Goal: Information Seeking & Learning: Learn about a topic

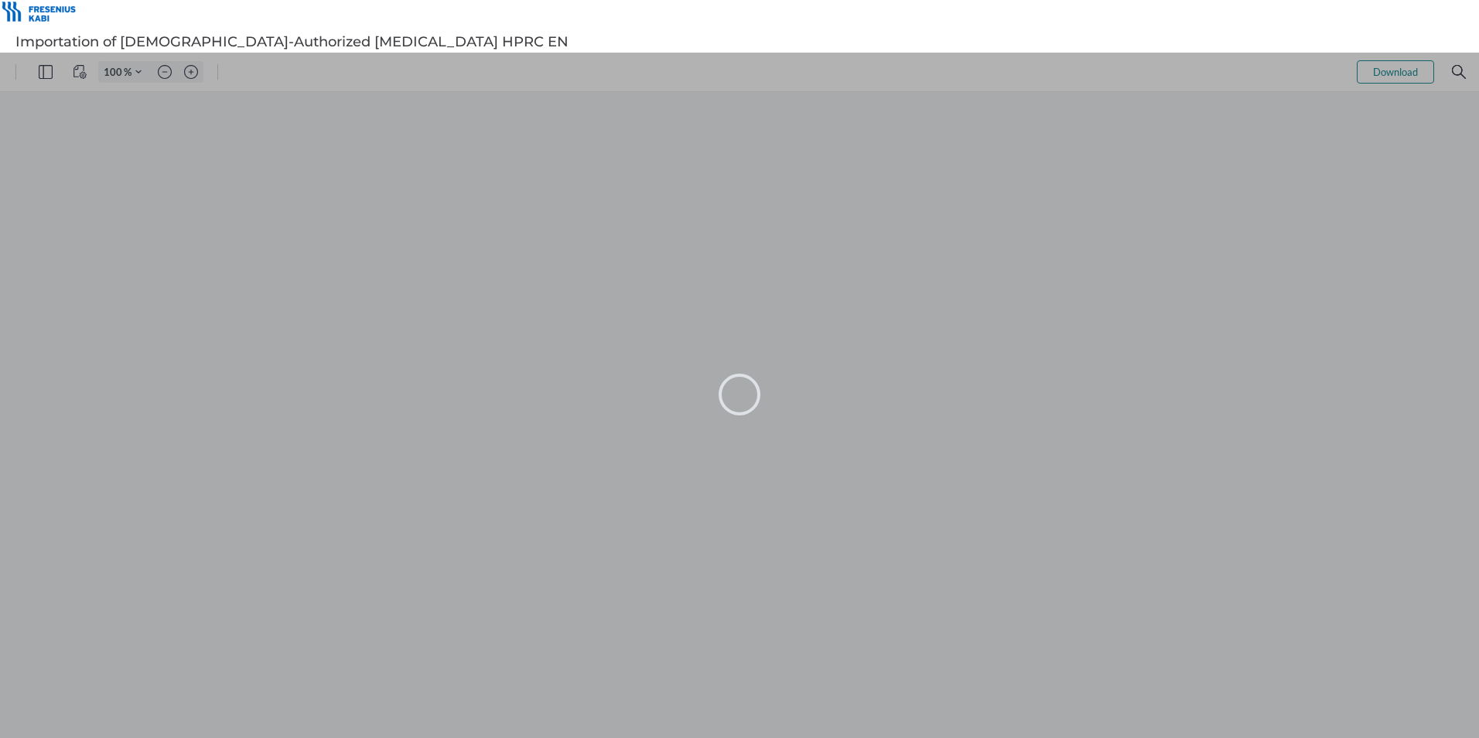
type input "105"
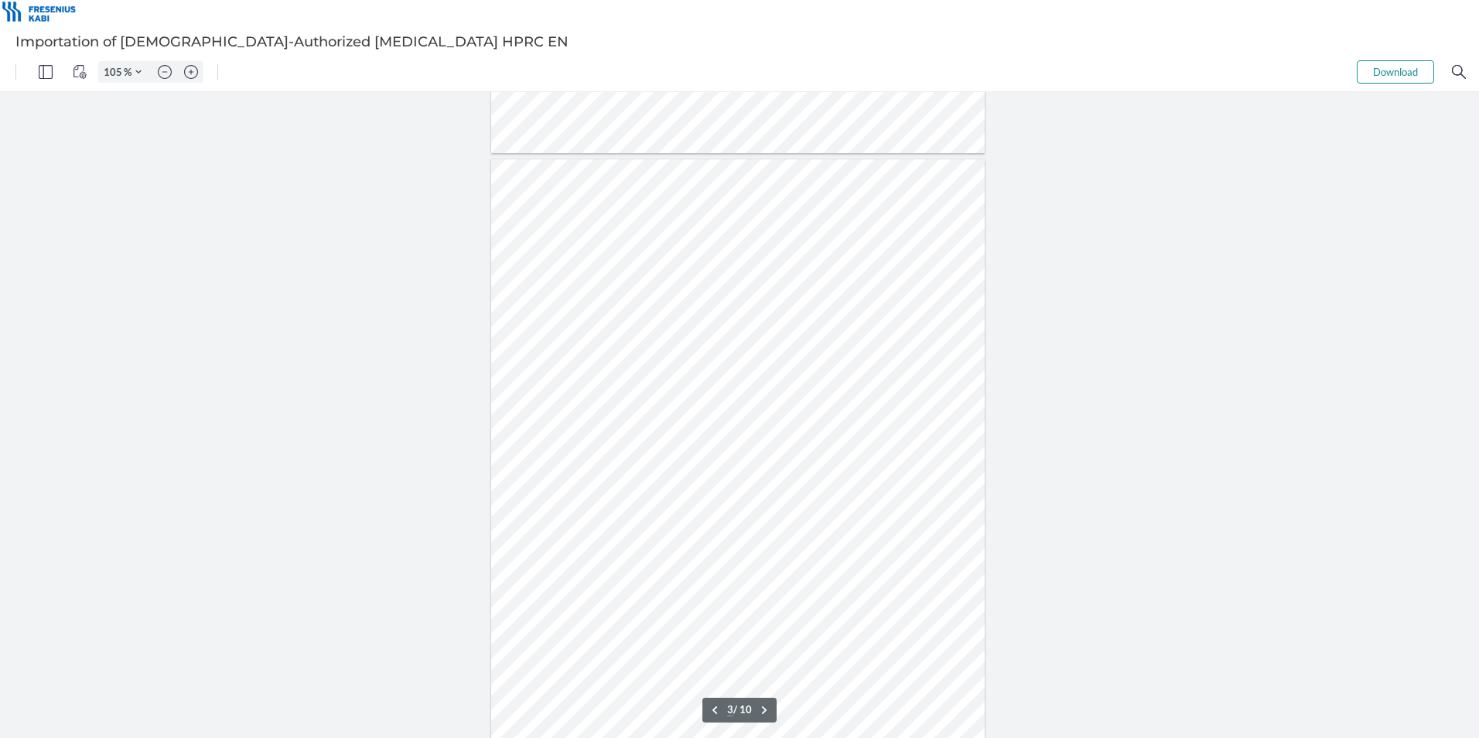
scroll to position [1238, 0]
type input "4"
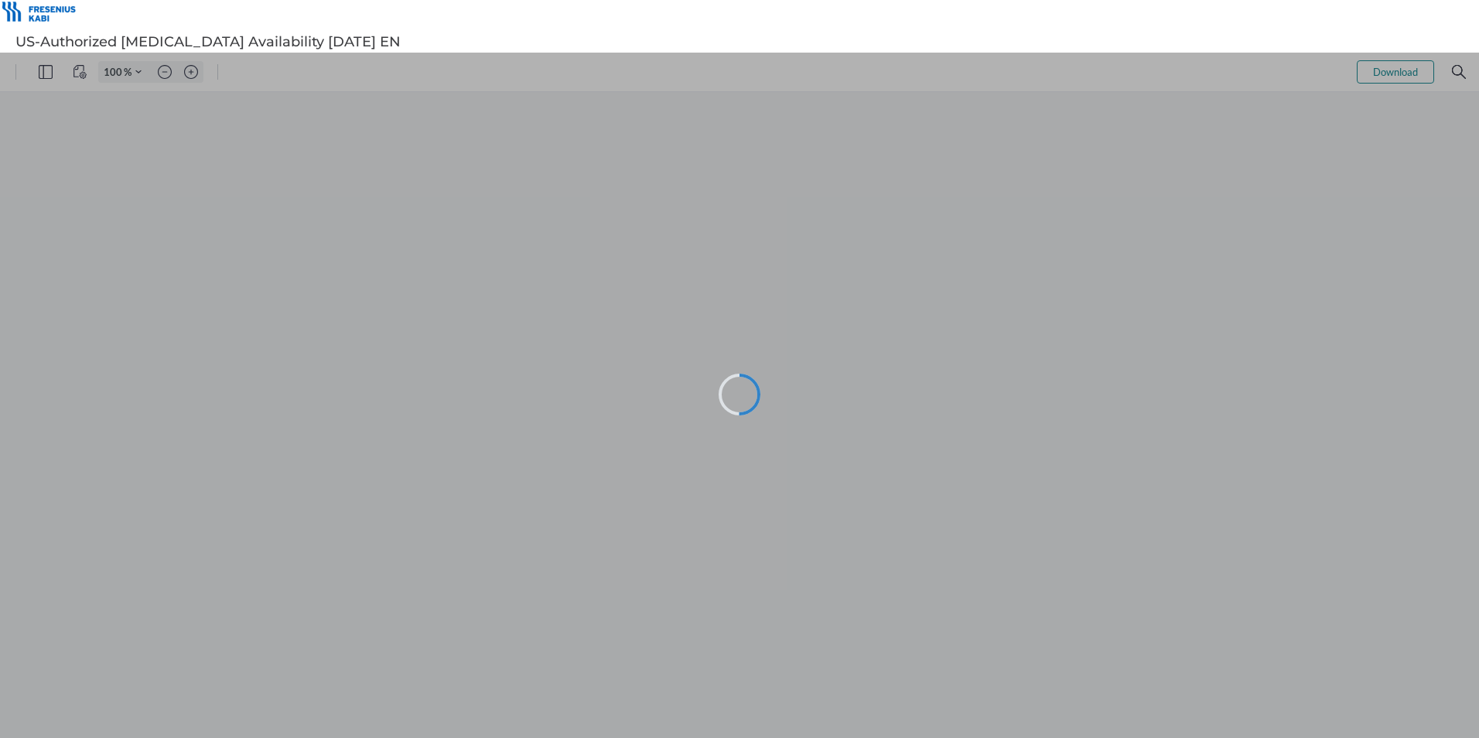
type input "105"
